Goal: Information Seeking & Learning: Find specific page/section

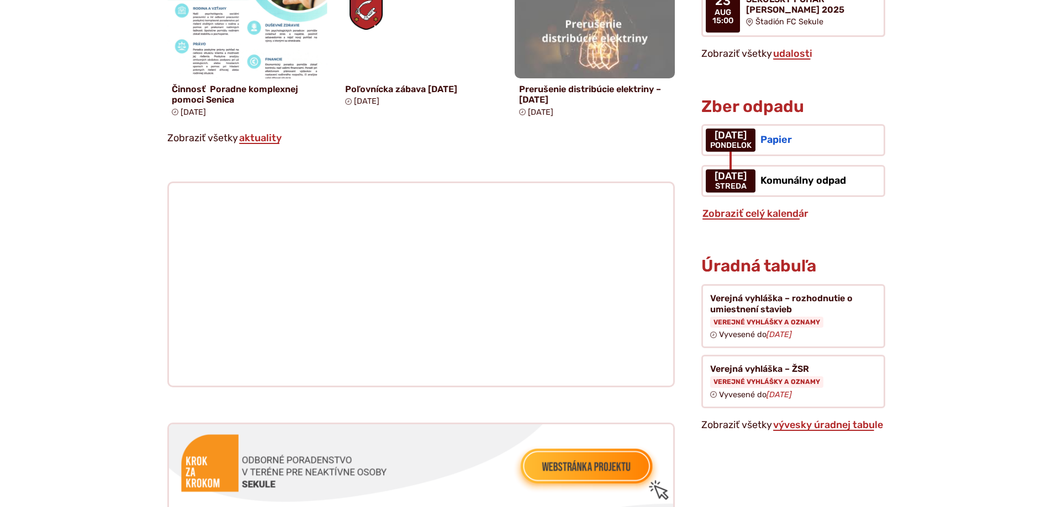
scroll to position [994, 0]
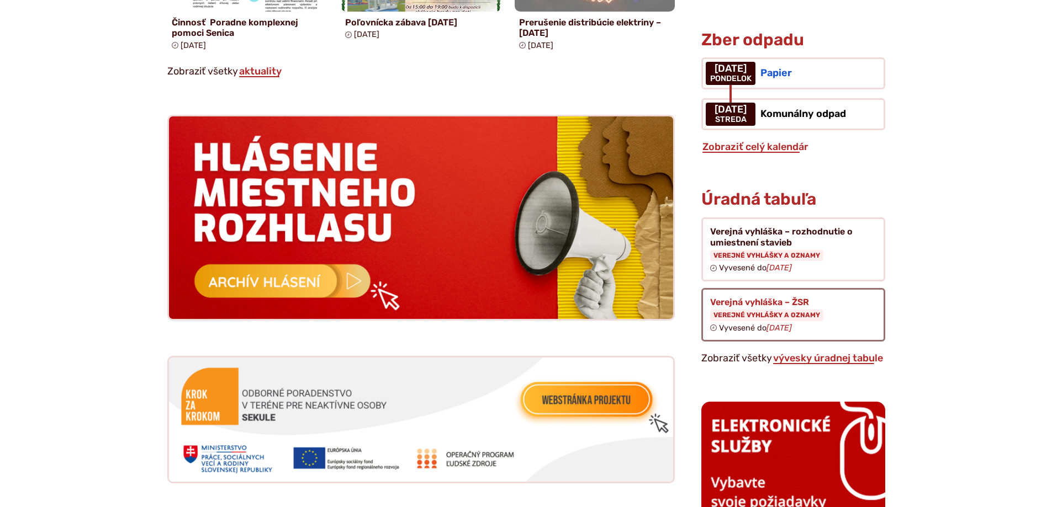
click at [745, 288] on figure at bounding box center [792, 315] width 183 height 54
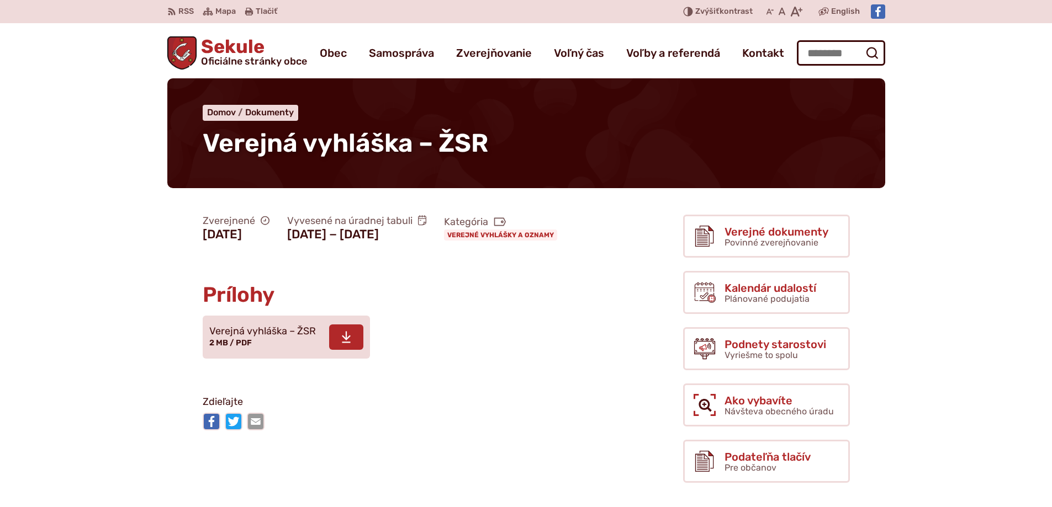
click at [245, 337] on span "Verejná vyhláška – ŽSR" at bounding box center [262, 331] width 107 height 11
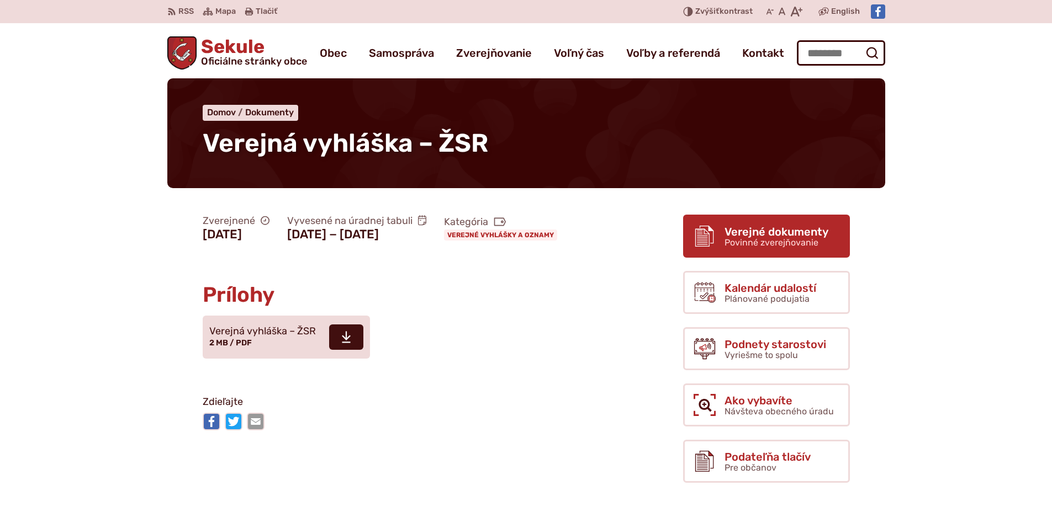
click at [749, 229] on span "Verejné dokumenty" at bounding box center [776, 232] width 104 height 12
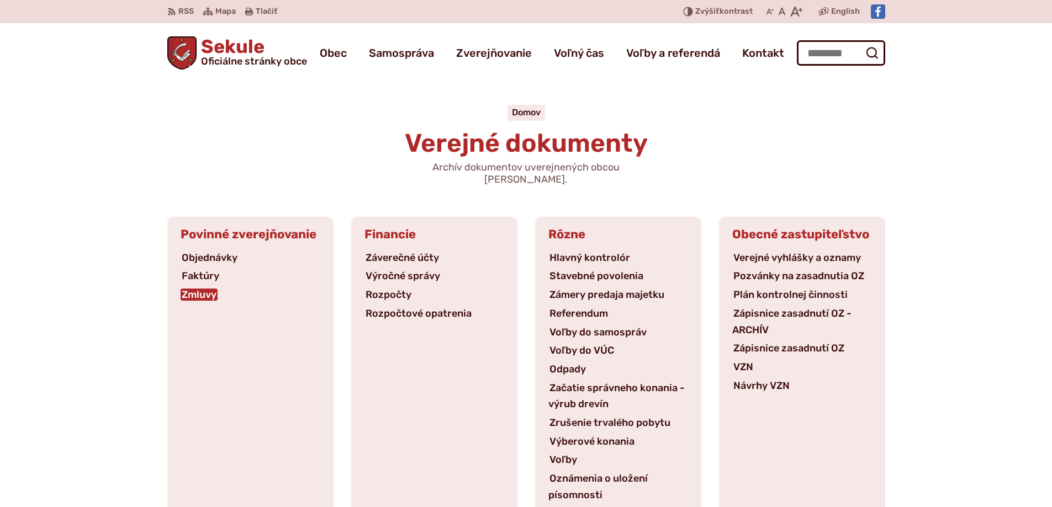
click at [197, 289] on link "Zmluvy" at bounding box center [199, 295] width 37 height 12
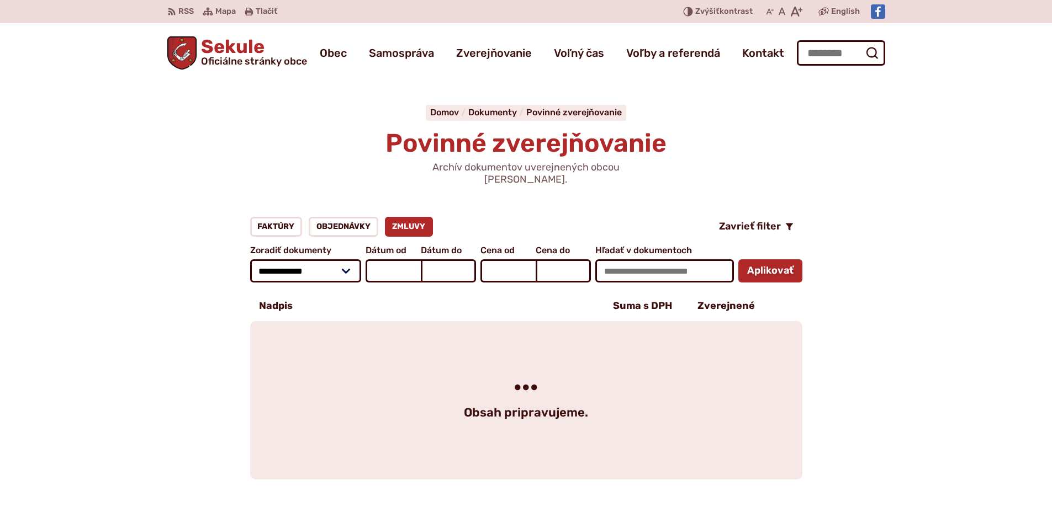
click at [163, 251] on div "**********" at bounding box center [526, 348] width 753 height 263
click at [189, 51] on img "Logo Sekule, prejsť na domovskú stránku." at bounding box center [182, 52] width 30 height 33
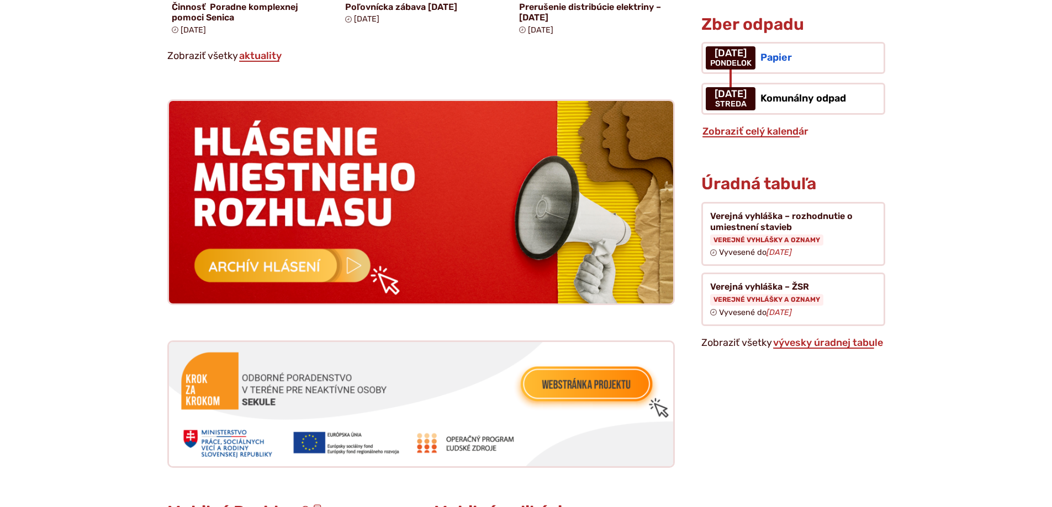
scroll to position [1049, 0]
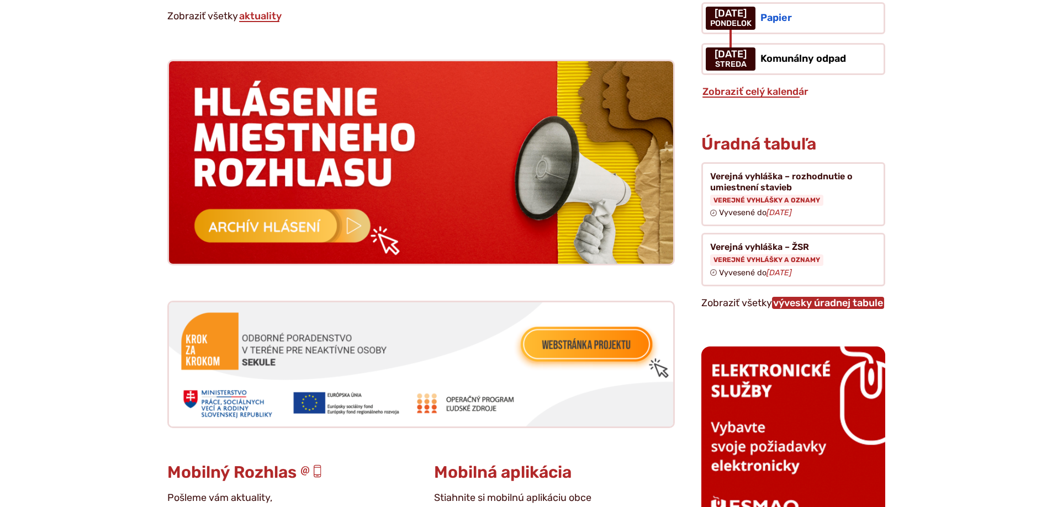
click at [801, 297] on link "vývesky úradnej tabule" at bounding box center [828, 303] width 112 height 12
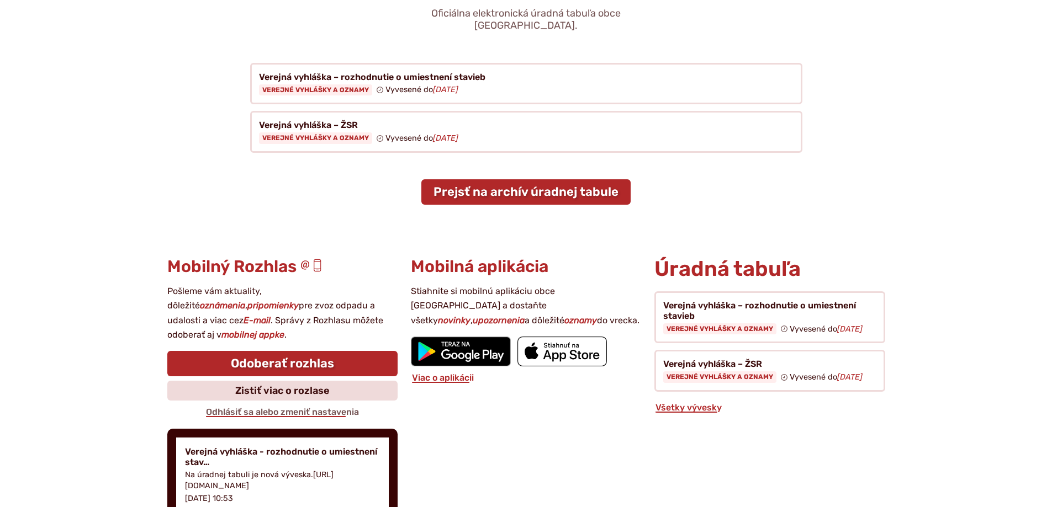
scroll to position [166, 0]
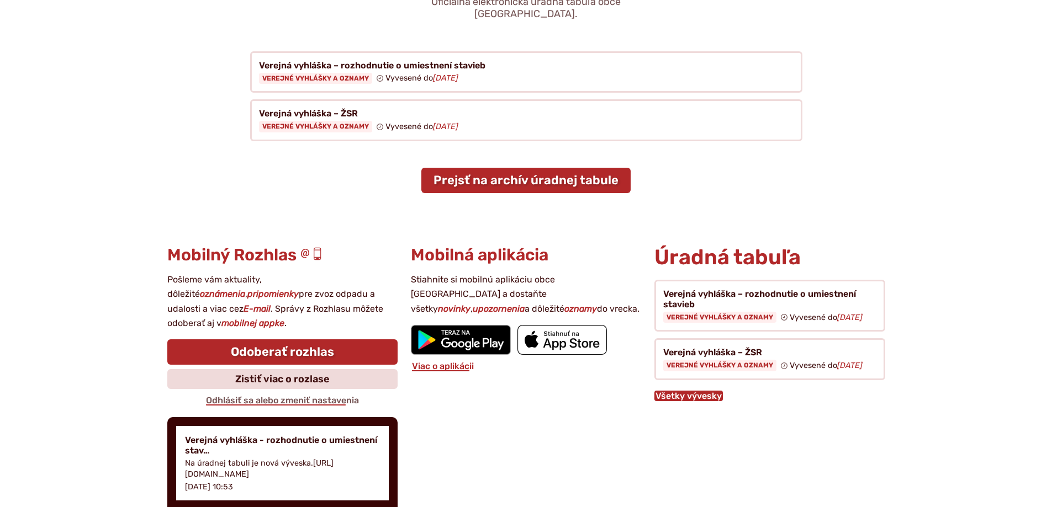
click at [702, 391] on link "Všetky vývesky" at bounding box center [688, 396] width 68 height 10
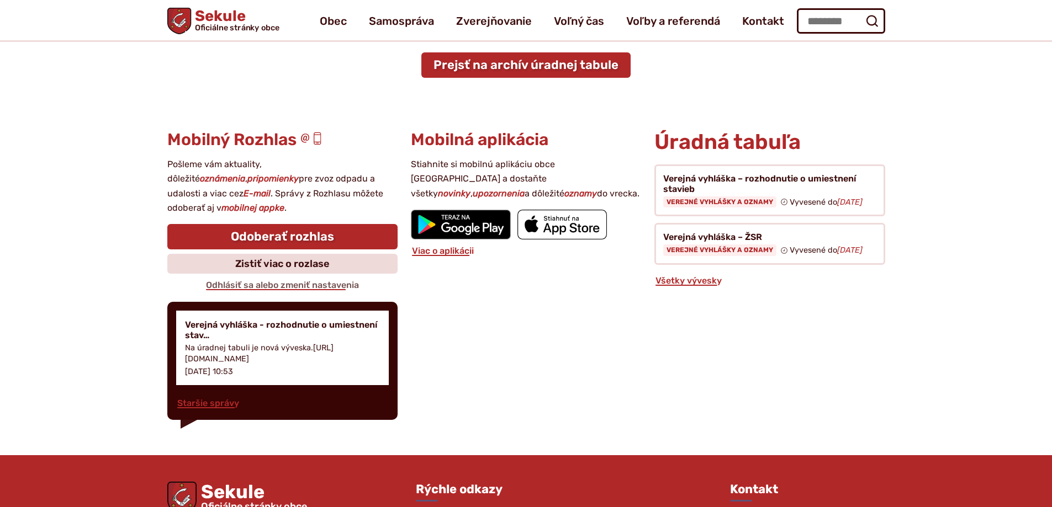
scroll to position [262, 0]
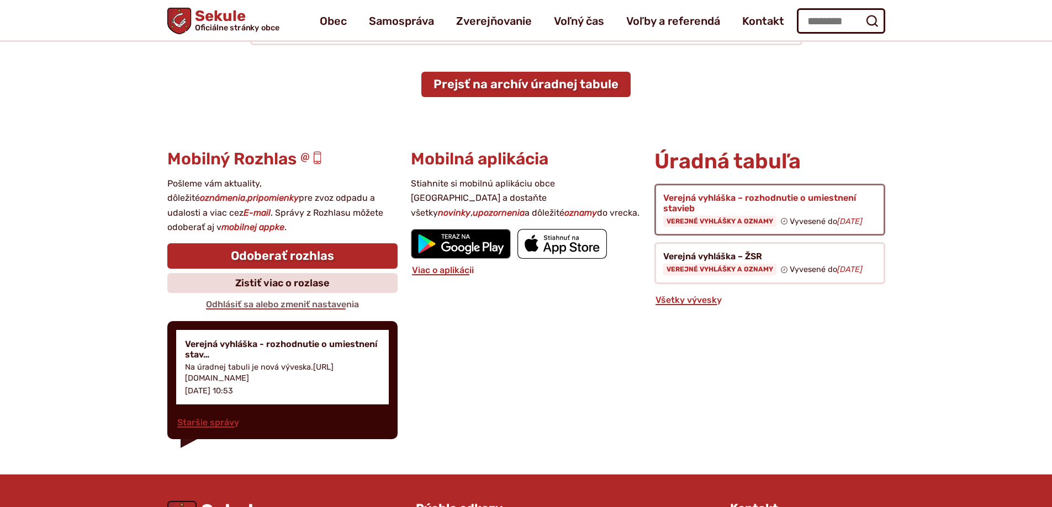
click at [694, 206] on figure at bounding box center [769, 210] width 230 height 52
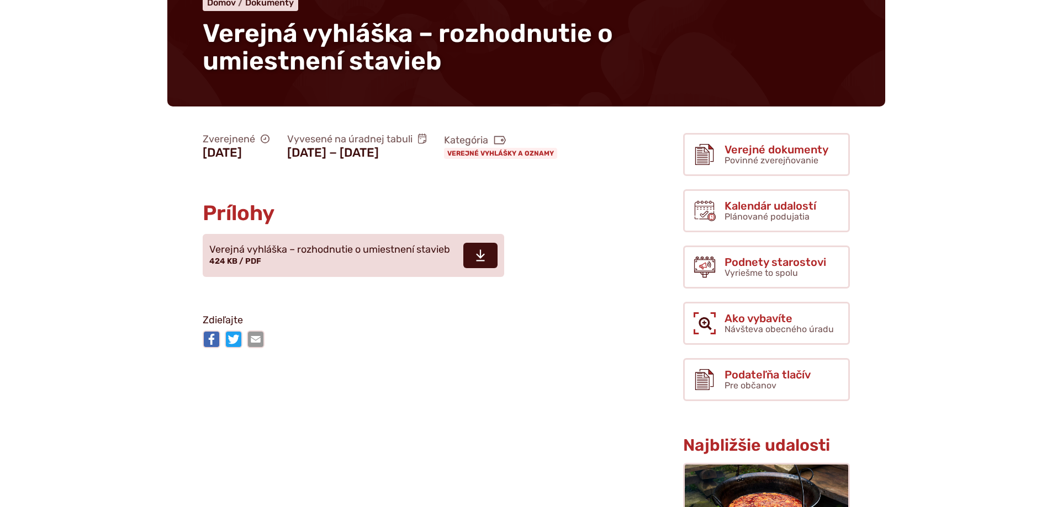
scroll to position [110, 0]
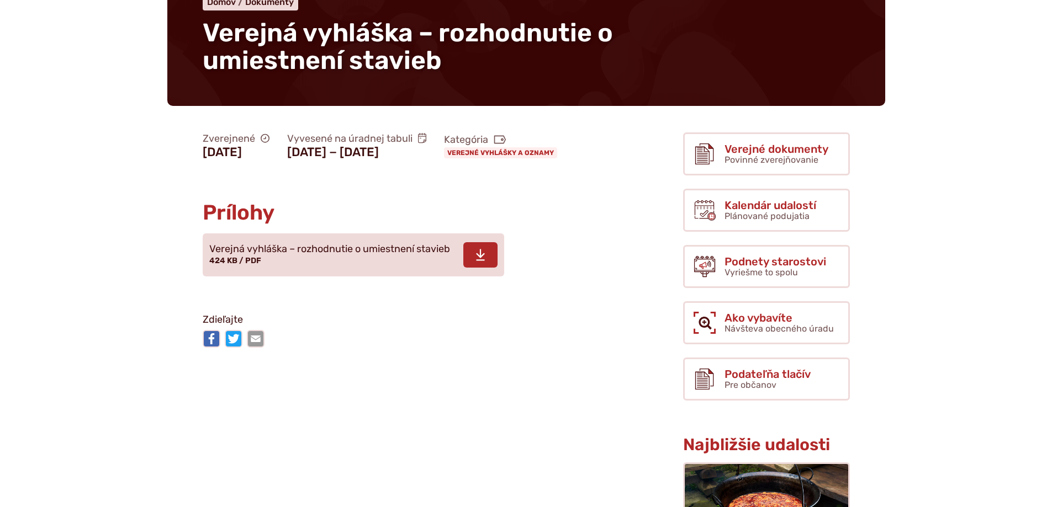
click at [471, 268] on span at bounding box center [480, 254] width 34 height 25
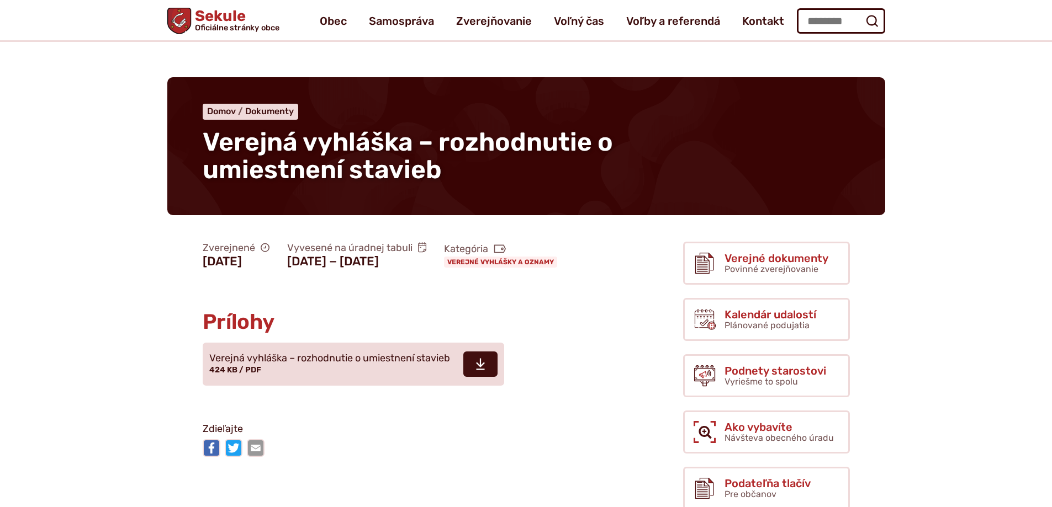
scroll to position [0, 0]
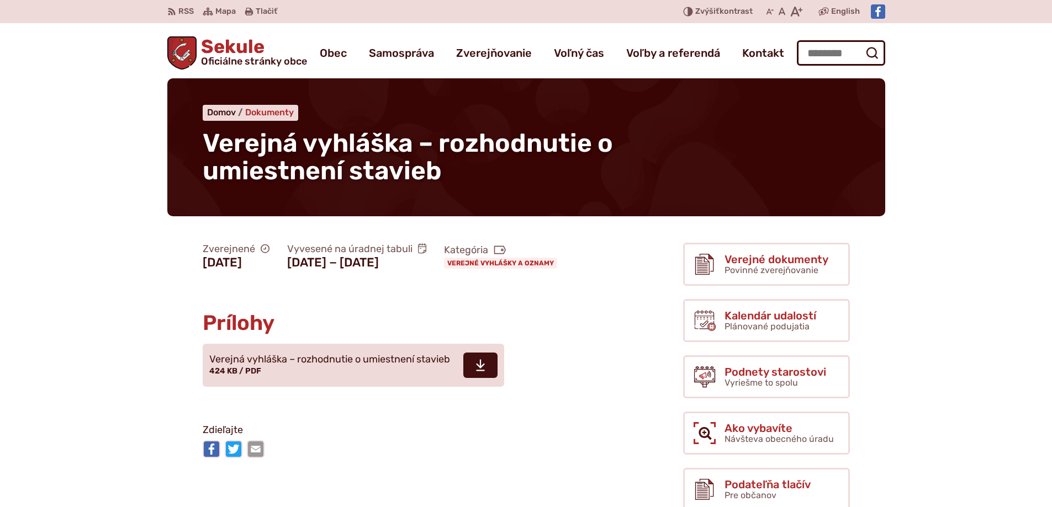
click at [279, 110] on span "Dokumenty" at bounding box center [269, 112] width 49 height 10
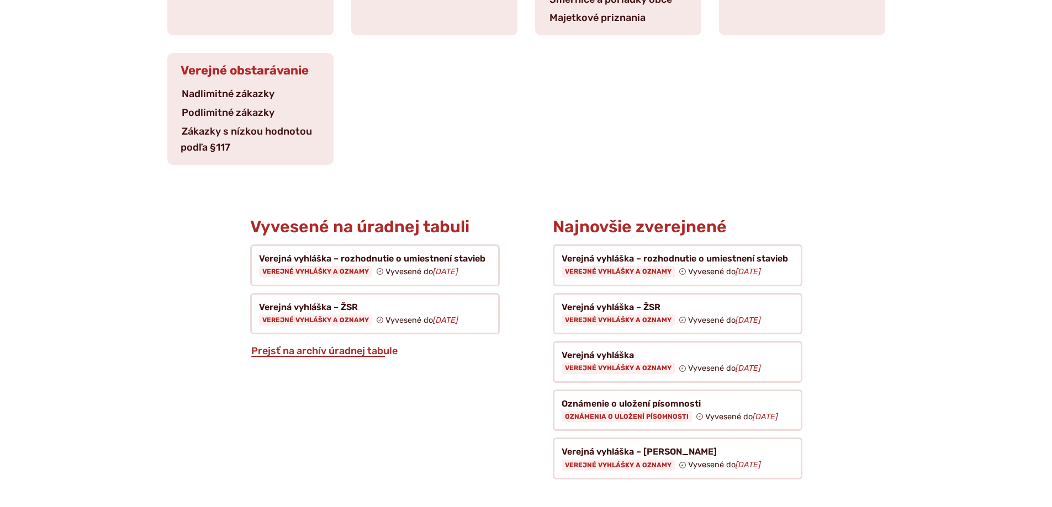
scroll to position [552, 0]
click at [580, 344] on figure at bounding box center [678, 362] width 250 height 42
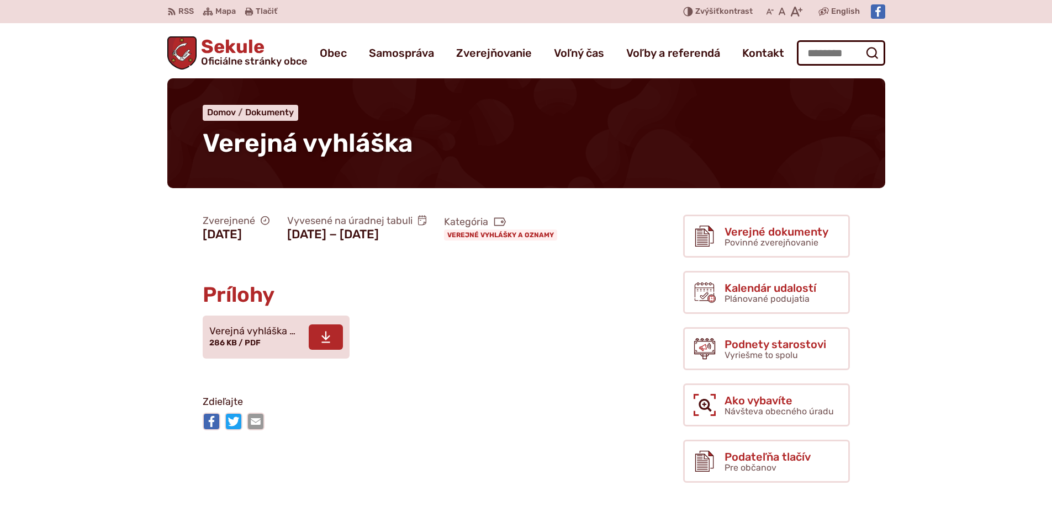
click at [325, 343] on use at bounding box center [325, 338] width 9 height 12
